Goal: Task Accomplishment & Management: Complete application form

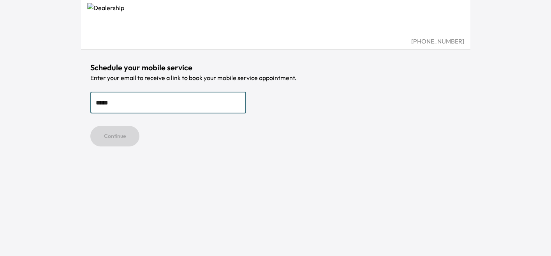
type input "**********"
click at [122, 138] on button "Continue" at bounding box center [114, 136] width 49 height 21
